Goal: Navigation & Orientation: Find specific page/section

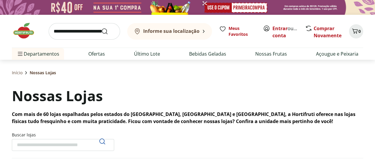
click at [25, 30] on img at bounding box center [27, 31] width 30 height 18
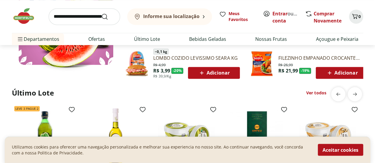
scroll to position [292, 0]
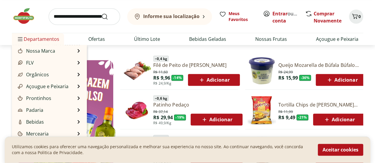
click at [26, 41] on span "Departamentos" at bounding box center [38, 39] width 43 height 14
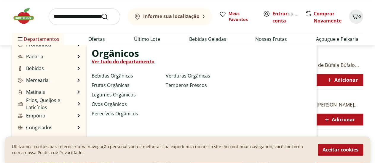
scroll to position [59, 0]
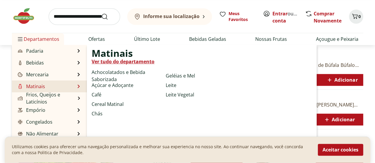
click at [292, 61] on div "Matinais Ver tudo do departamento Achocolatados e Bebida Saborizada Açúcar e Ad…" at bounding box center [202, 98] width 230 height 107
